Goal: Task Accomplishment & Management: Manage account settings

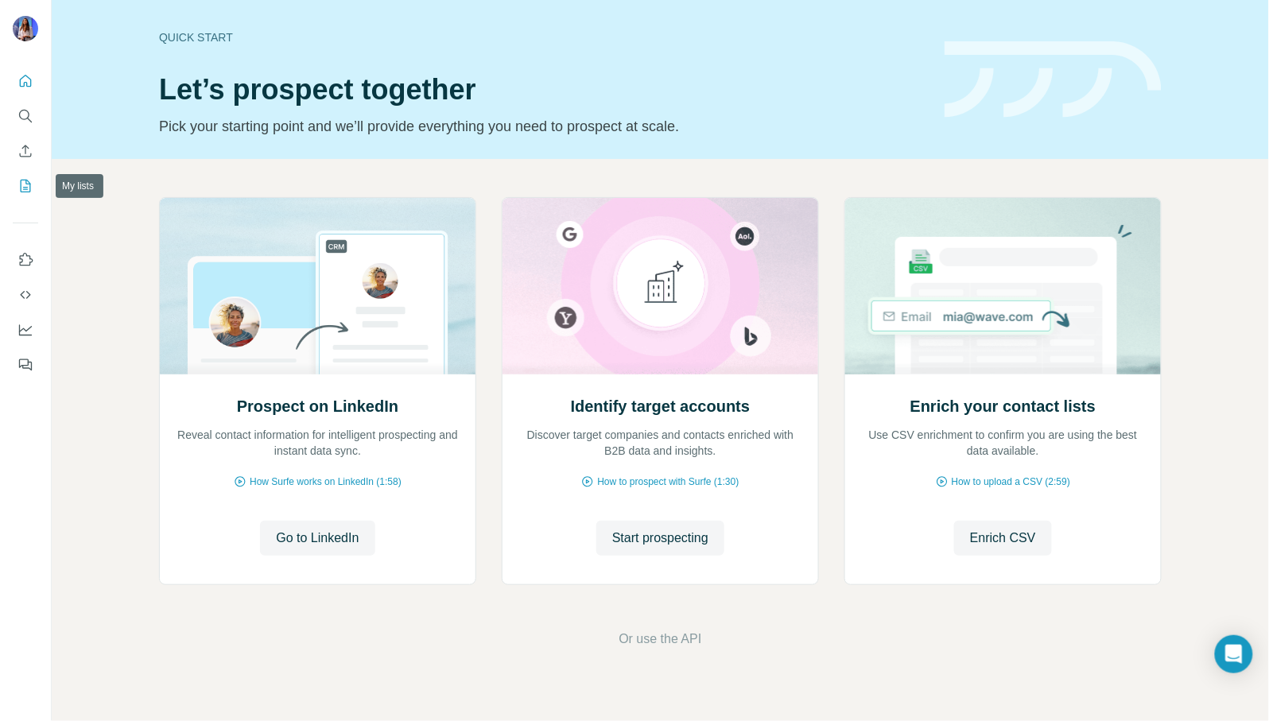
click at [28, 186] on icon "My lists" at bounding box center [25, 186] width 16 height 16
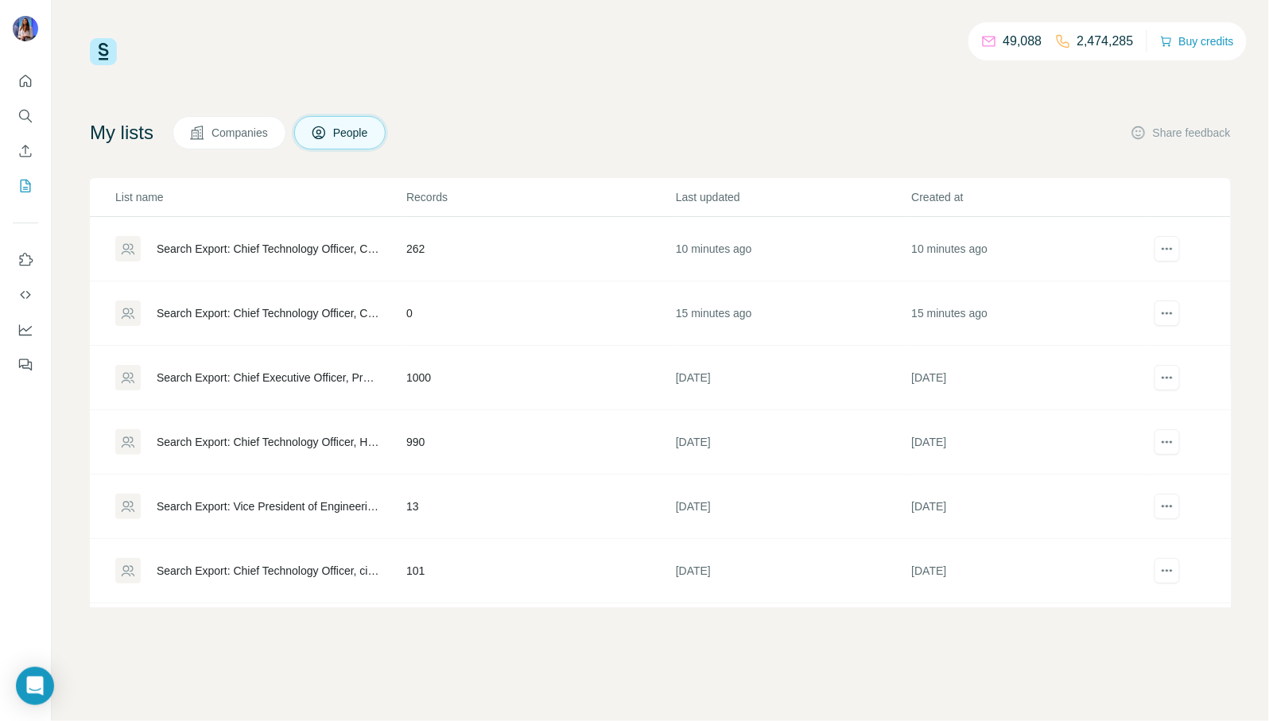
click at [294, 251] on div "Search Export: Chief Technology Officer, Chief Information Officer, Chief Execu…" at bounding box center [268, 249] width 223 height 16
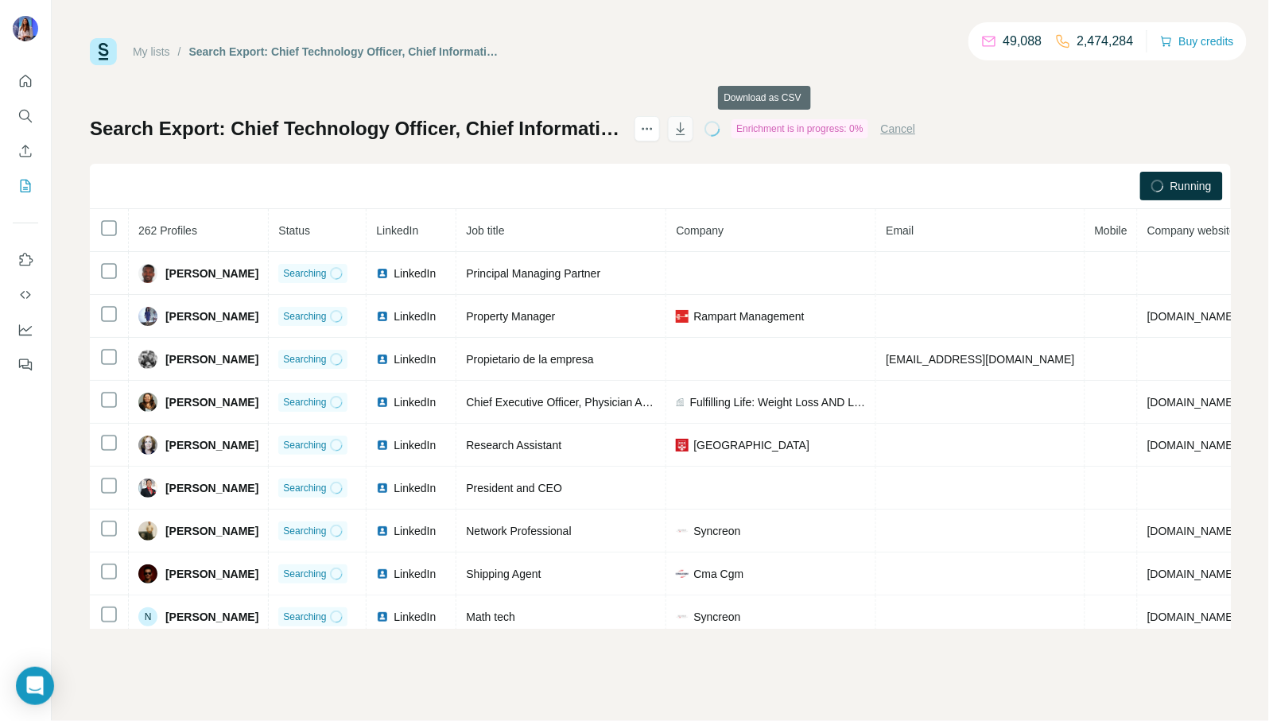
click at [689, 123] on icon "button" at bounding box center [681, 129] width 16 height 16
